Goal: Information Seeking & Learning: Learn about a topic

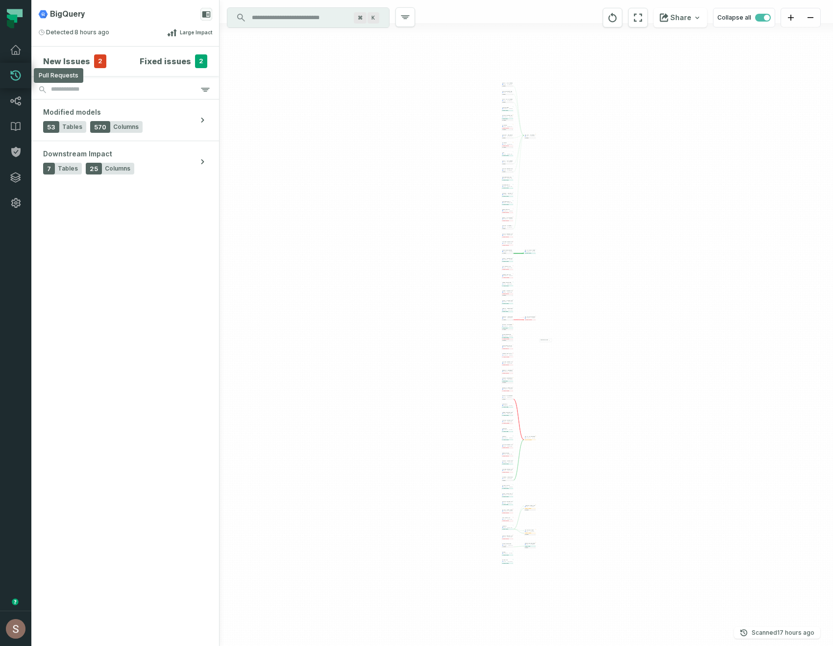
click at [17, 73] on icon at bounding box center [16, 76] width 12 height 12
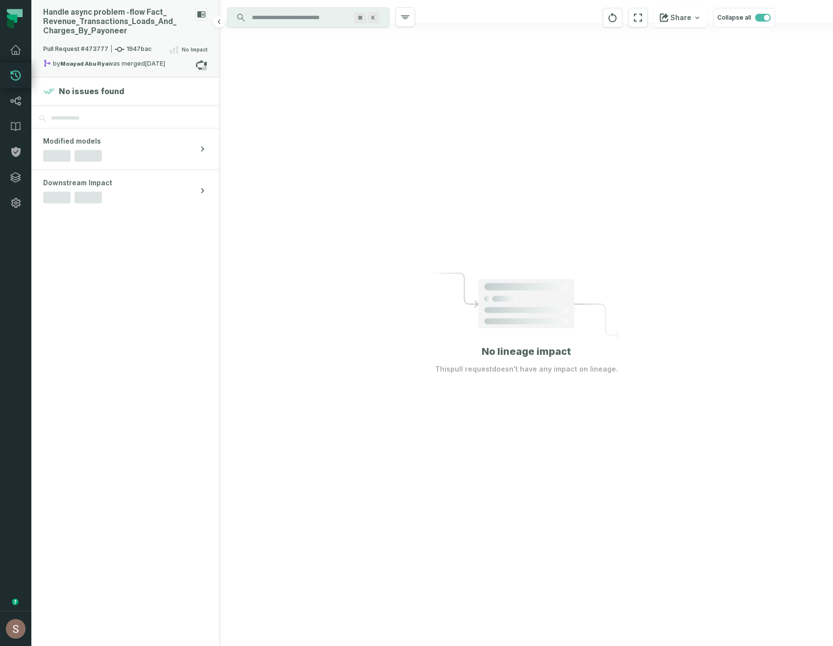
click at [120, 65] on div "by Moayad Abu Rya was merged [DATE] 12:55:20 PM" at bounding box center [119, 65] width 152 height 12
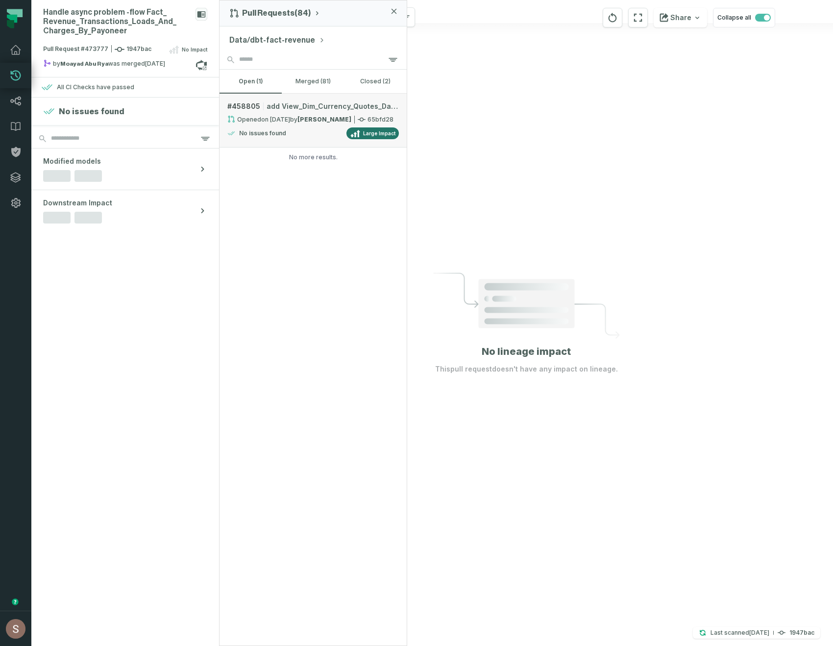
click at [318, 108] on span "add View_Dim_Currency_Quotes_Daily to population" at bounding box center [333, 106] width 132 height 10
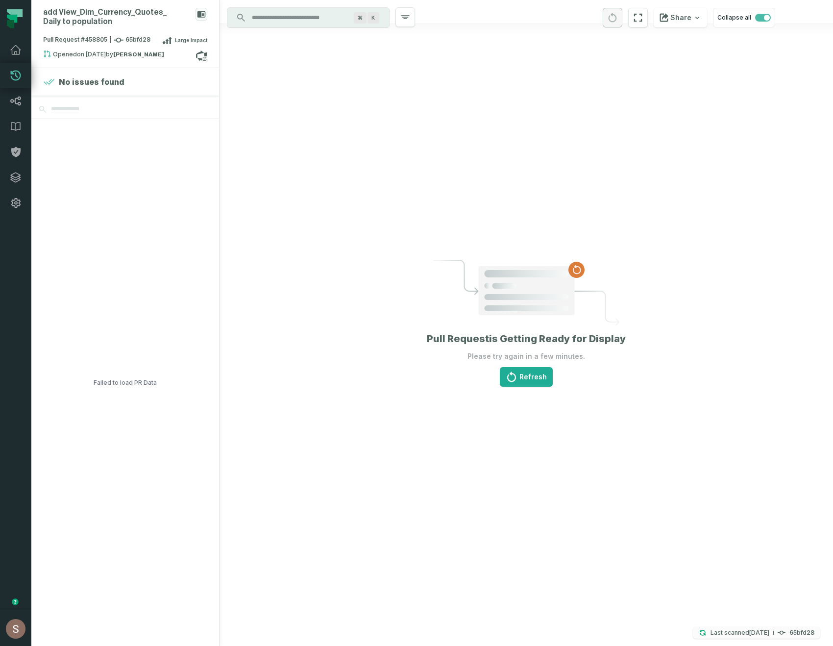
click at [749, 635] on relative-time "[DATE] 2:00:24 AM" at bounding box center [759, 632] width 20 height 7
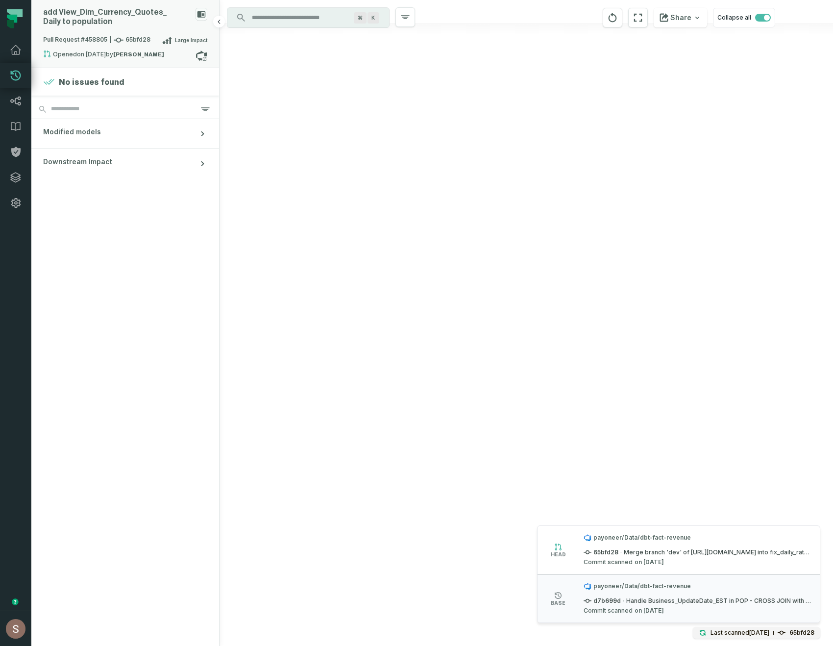
click at [93, 50] on relative-time "[DATE] 6:50:08 PM" at bounding box center [91, 53] width 29 height 7
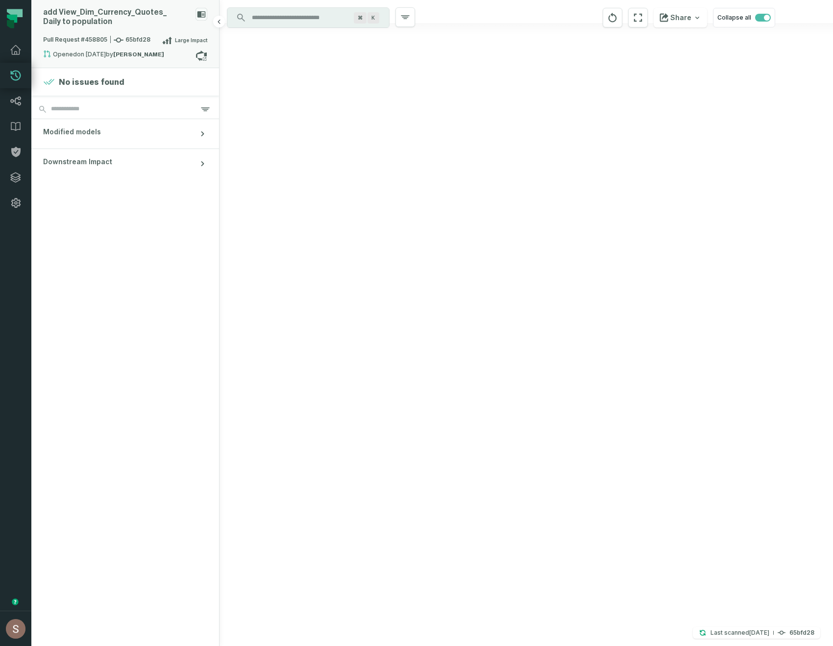
click at [187, 52] on div "Opened [DATE] 6:50:08 PM by [PERSON_NAME]" at bounding box center [119, 56] width 152 height 12
click at [299, 79] on button "merged (81)" at bounding box center [313, 82] width 62 height 24
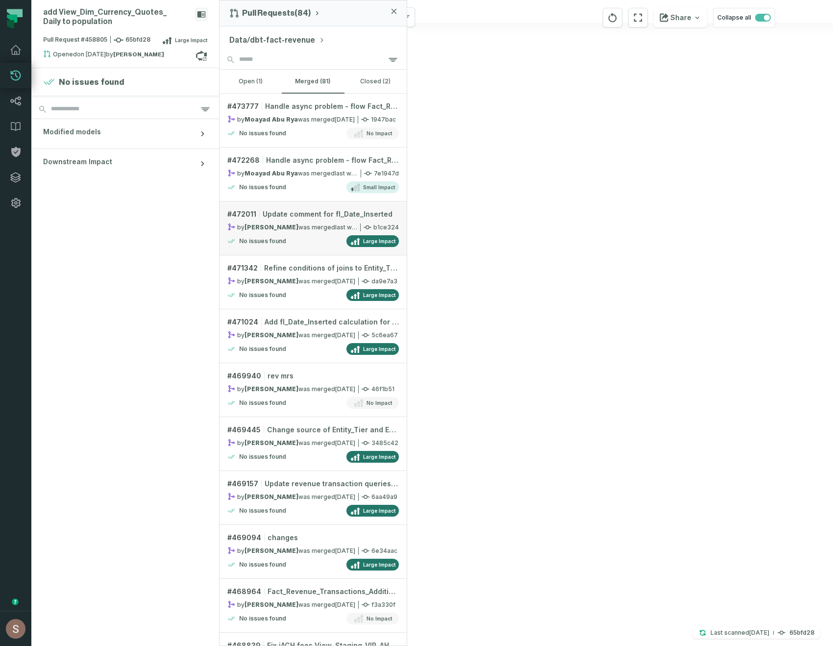
click at [337, 221] on link "# 472011 Update comment for fl_Date_Inserted by [PERSON_NAME] was merged [DATE]…" at bounding box center [313, 228] width 187 height 54
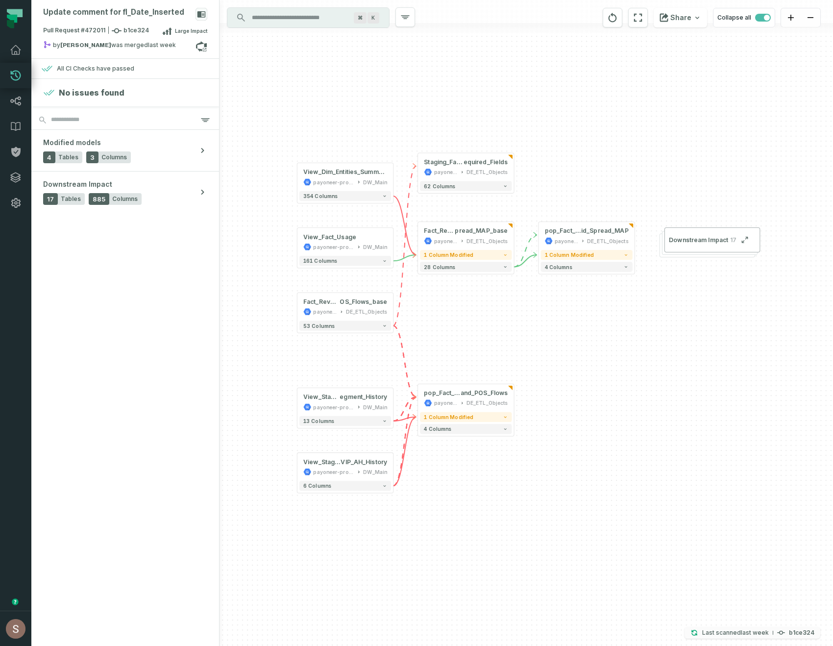
click at [790, 632] on h4 "b1ce324" at bounding box center [801, 633] width 25 height 6
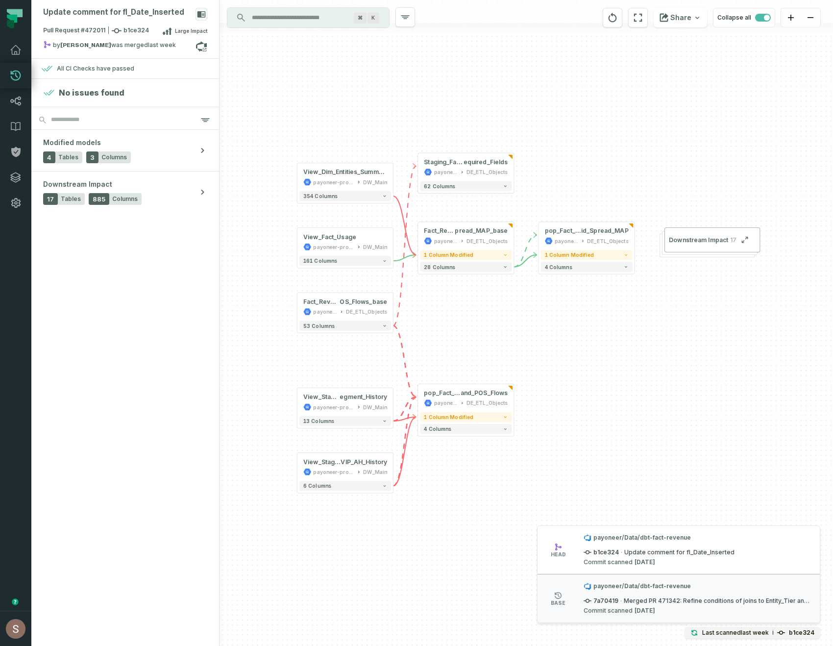
click at [558, 552] on span "head" at bounding box center [558, 554] width 15 height 5
click at [588, 556] on div "payoneer/Data/dbt-fact-revenue b1ce324 · Update comment for fl_Date_Inserted Co…" at bounding box center [697, 550] width 227 height 32
